Goal: Navigation & Orientation: Find specific page/section

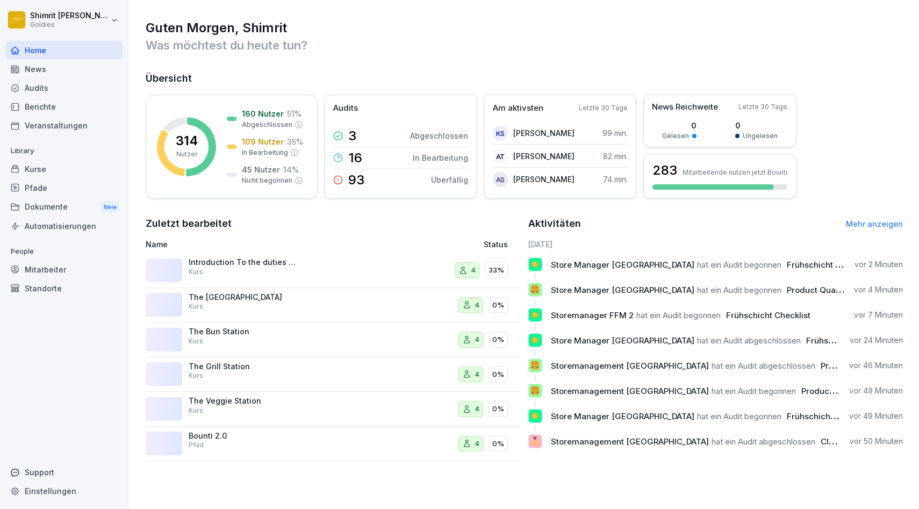
click at [38, 106] on div "Berichte" at bounding box center [63, 106] width 117 height 19
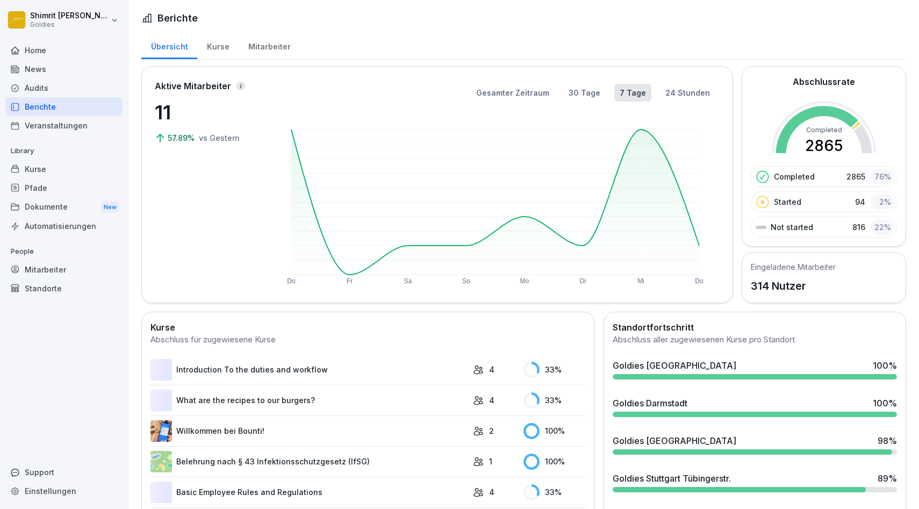
click at [220, 49] on div "Kurse" at bounding box center [217, 45] width 41 height 27
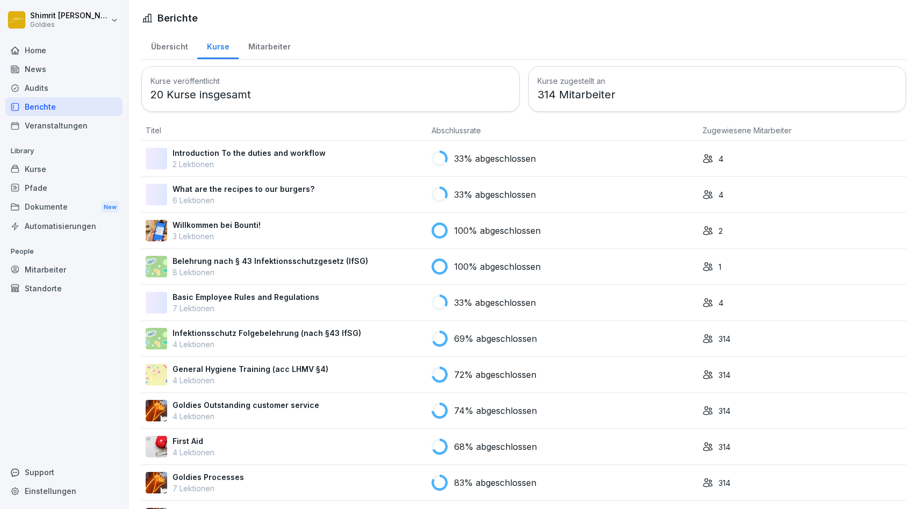
click at [264, 44] on div "Mitarbeiter" at bounding box center [269, 45] width 61 height 27
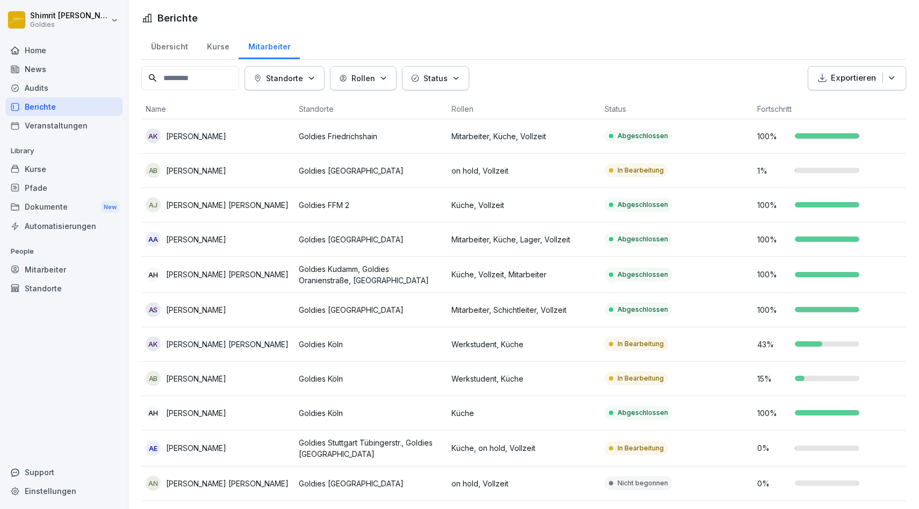
click at [313, 78] on icon "button" at bounding box center [311, 78] width 4 height 2
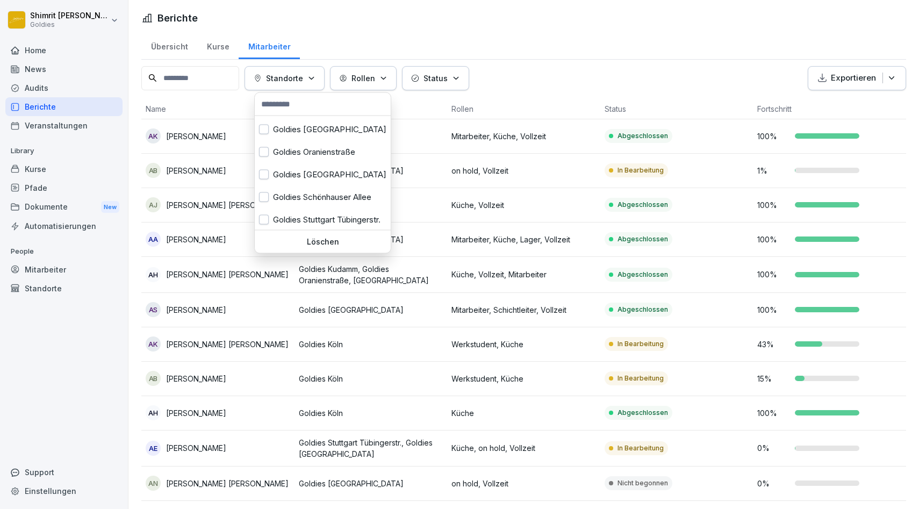
scroll to position [270, 0]
click at [264, 152] on button "button" at bounding box center [264, 151] width 10 height 10
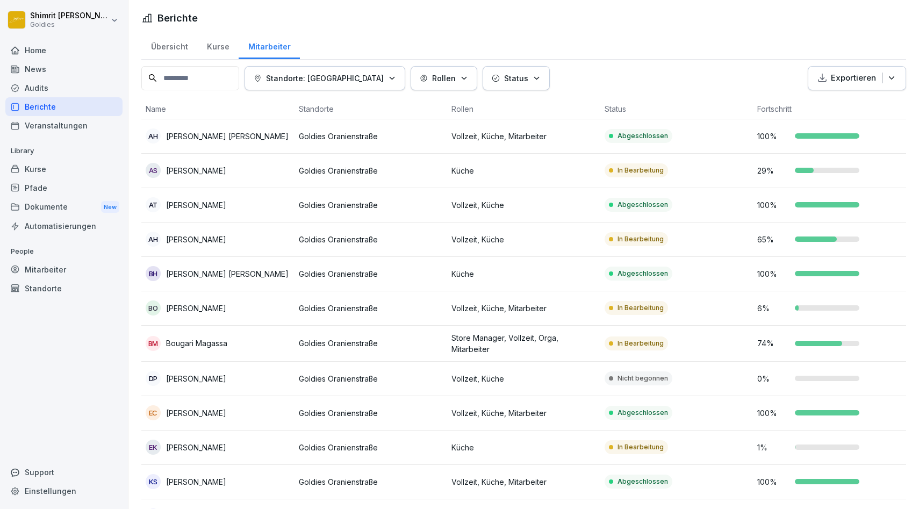
click at [635, 56] on html "[PERSON_NAME] Goldies Home News Audits Berichte Veranstaltungen Library Kurse P…" at bounding box center [459, 254] width 919 height 509
